Goal: Information Seeking & Learning: Find specific fact

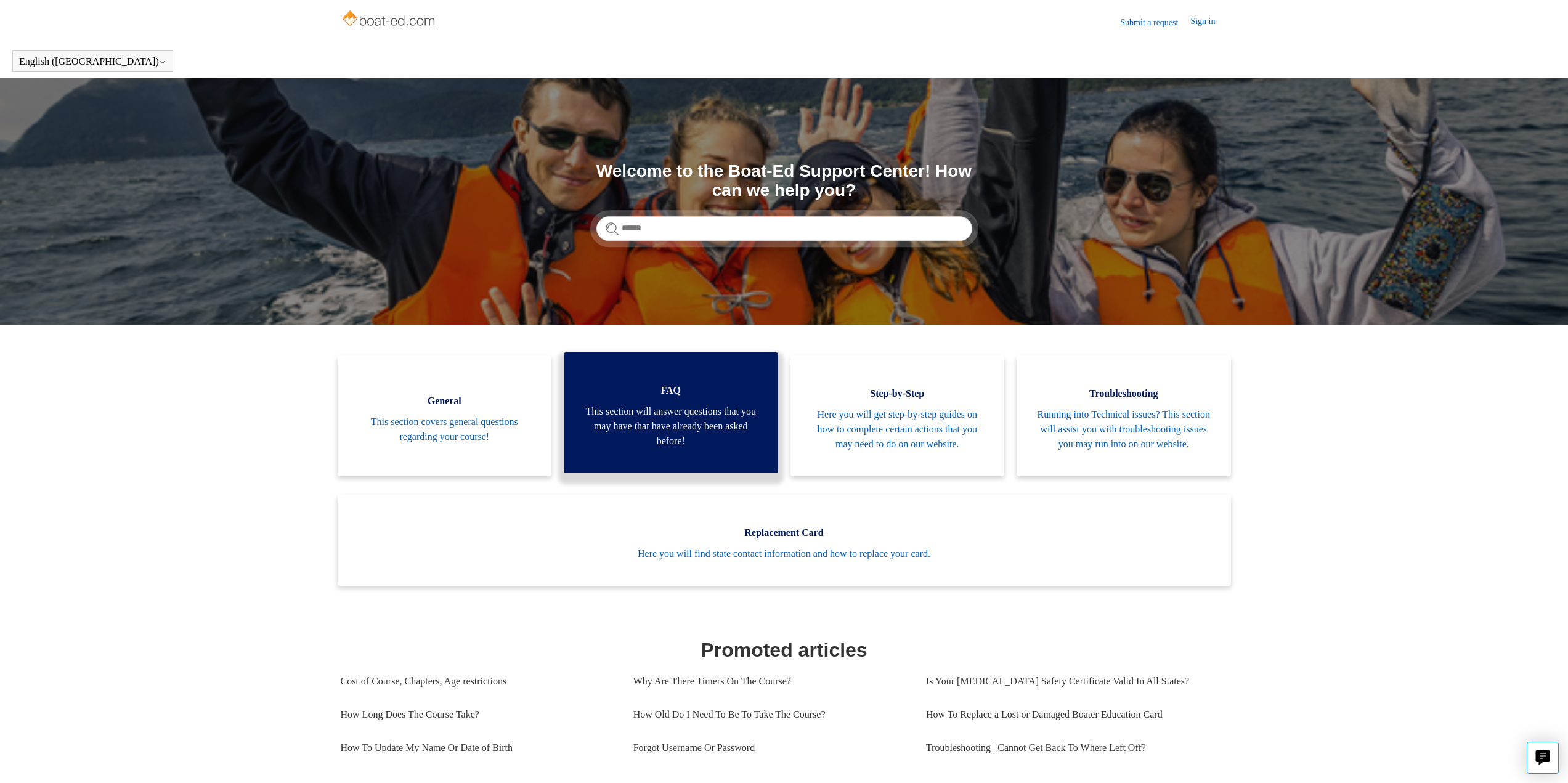
click at [672, 422] on span "This section will answer questions that you may have that have already been ask…" at bounding box center [671, 426] width 178 height 44
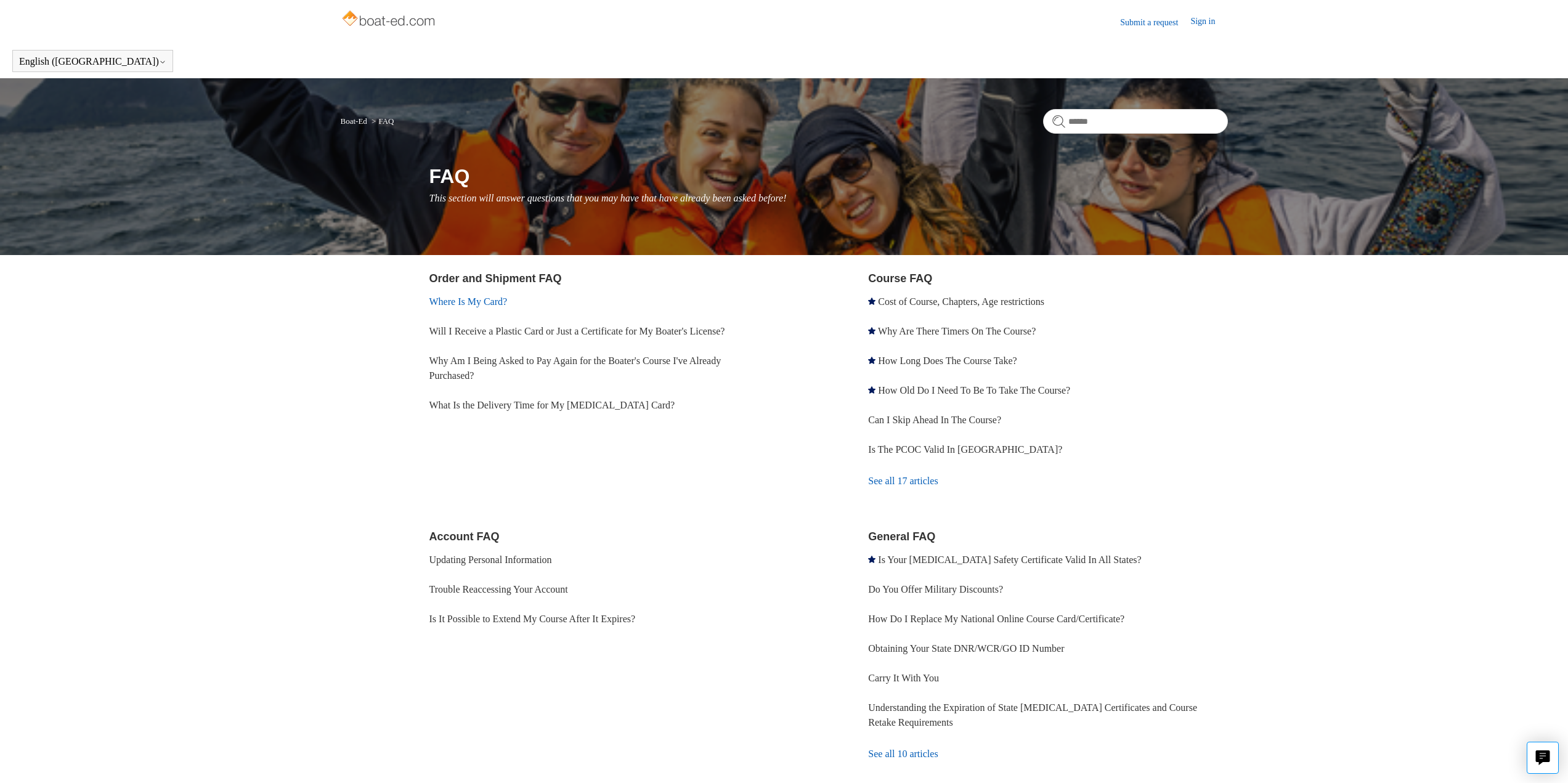
click at [482, 299] on link "Where Is My Card?" at bounding box center [468, 301] width 79 height 11
